Goal: Information Seeking & Learning: Learn about a topic

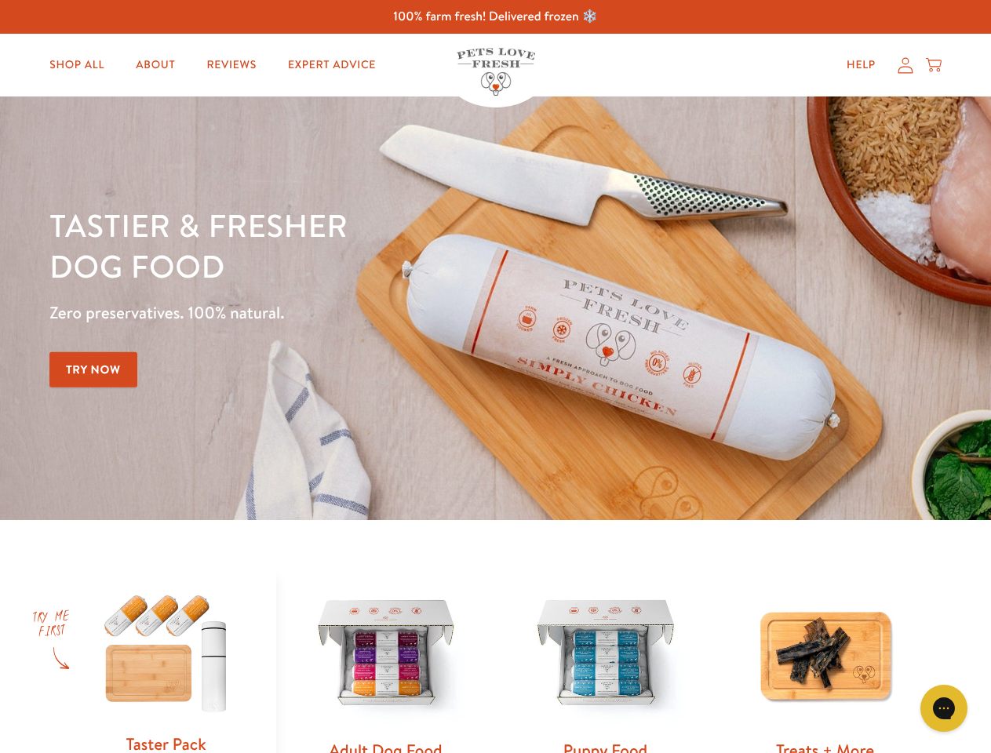
click at [495, 376] on div "Tastier & fresher dog food Zero preservatives. 100% natural. Try Now" at bounding box center [346, 308] width 594 height 207
click at [943, 708] on icon "Gorgias live chat" at bounding box center [943, 707] width 15 height 15
